Goal: Navigation & Orientation: Find specific page/section

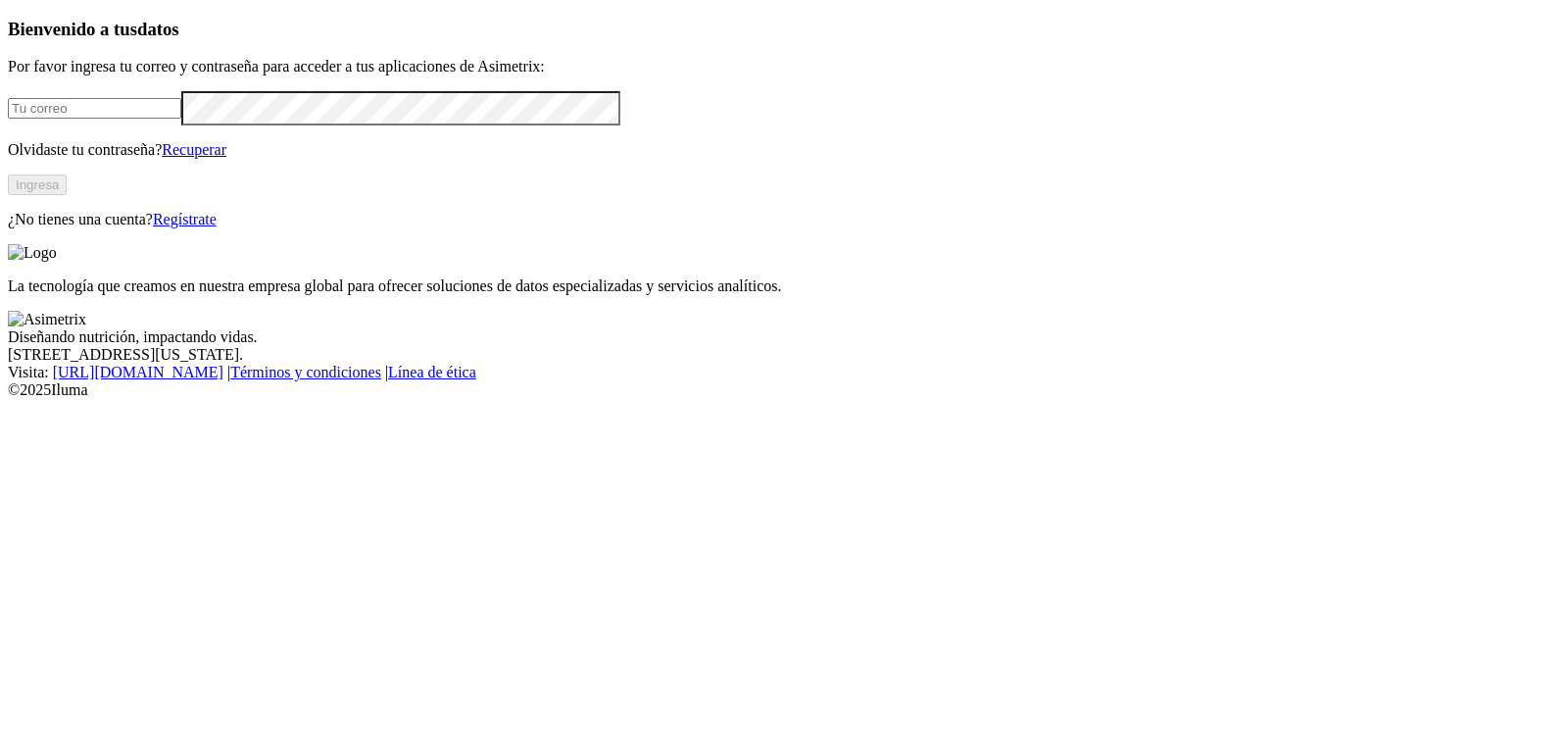
type input "[EMAIL_ADDRESS][DOMAIN_NAME]"
click at [66, 195] on button "Ingresa" at bounding box center [38, 185] width 59 height 21
